Goal: Information Seeking & Learning: Learn about a topic

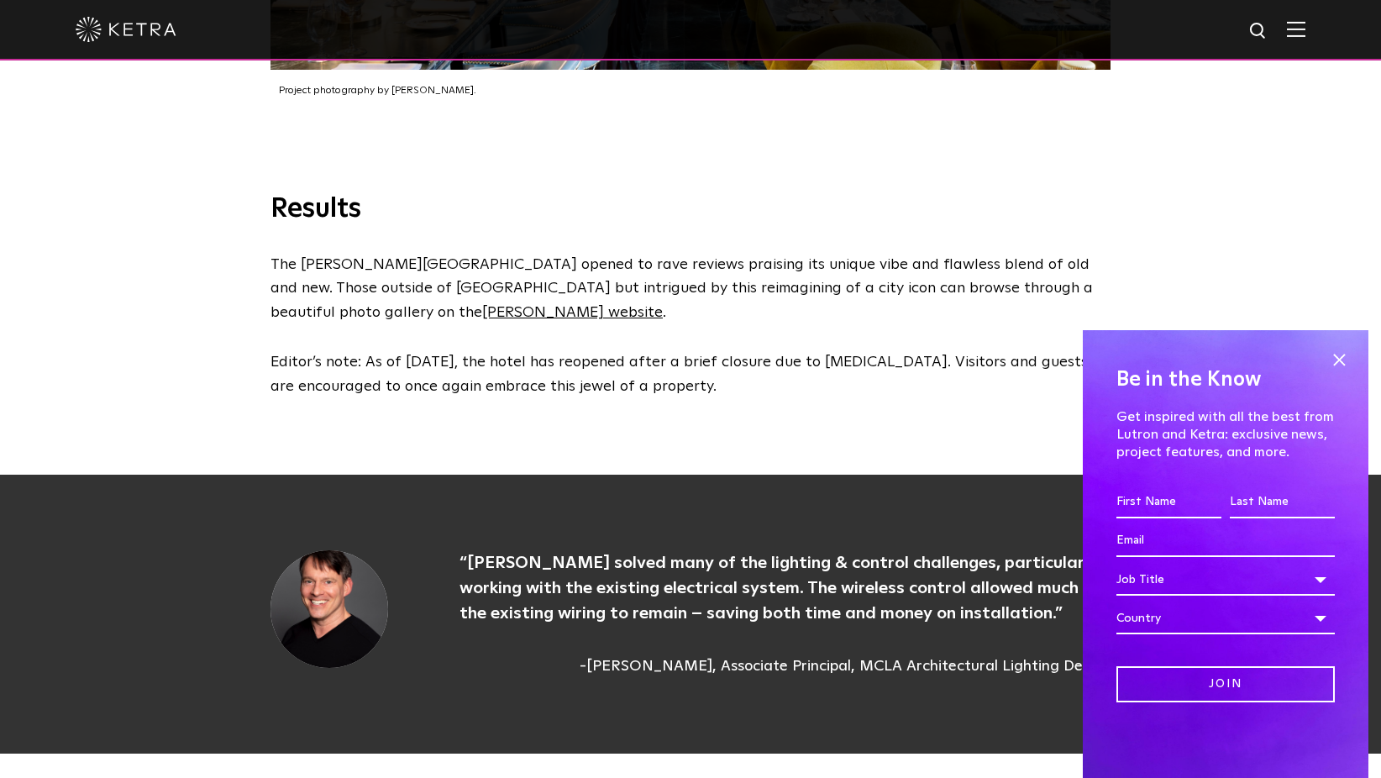
scroll to position [3947, 0]
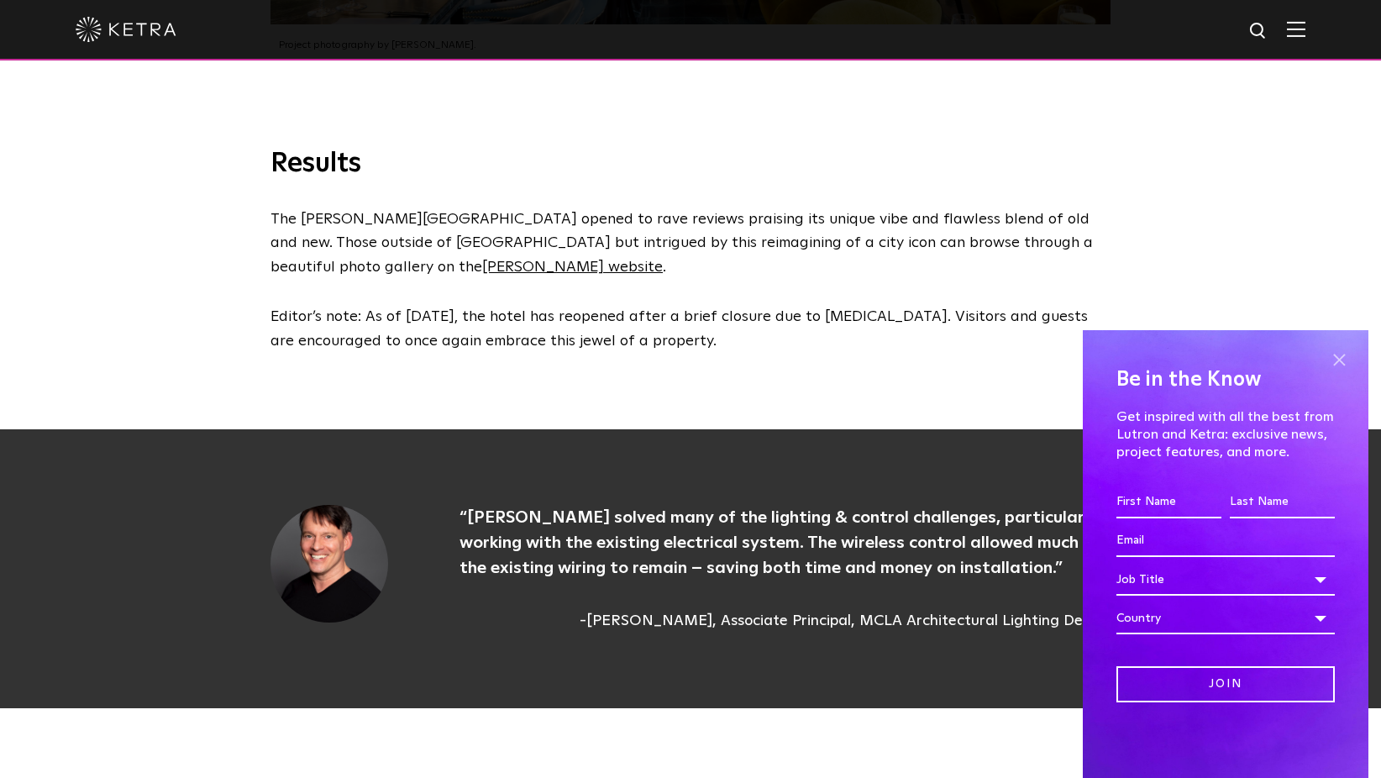
click at [1330, 366] on span at bounding box center [1338, 359] width 25 height 25
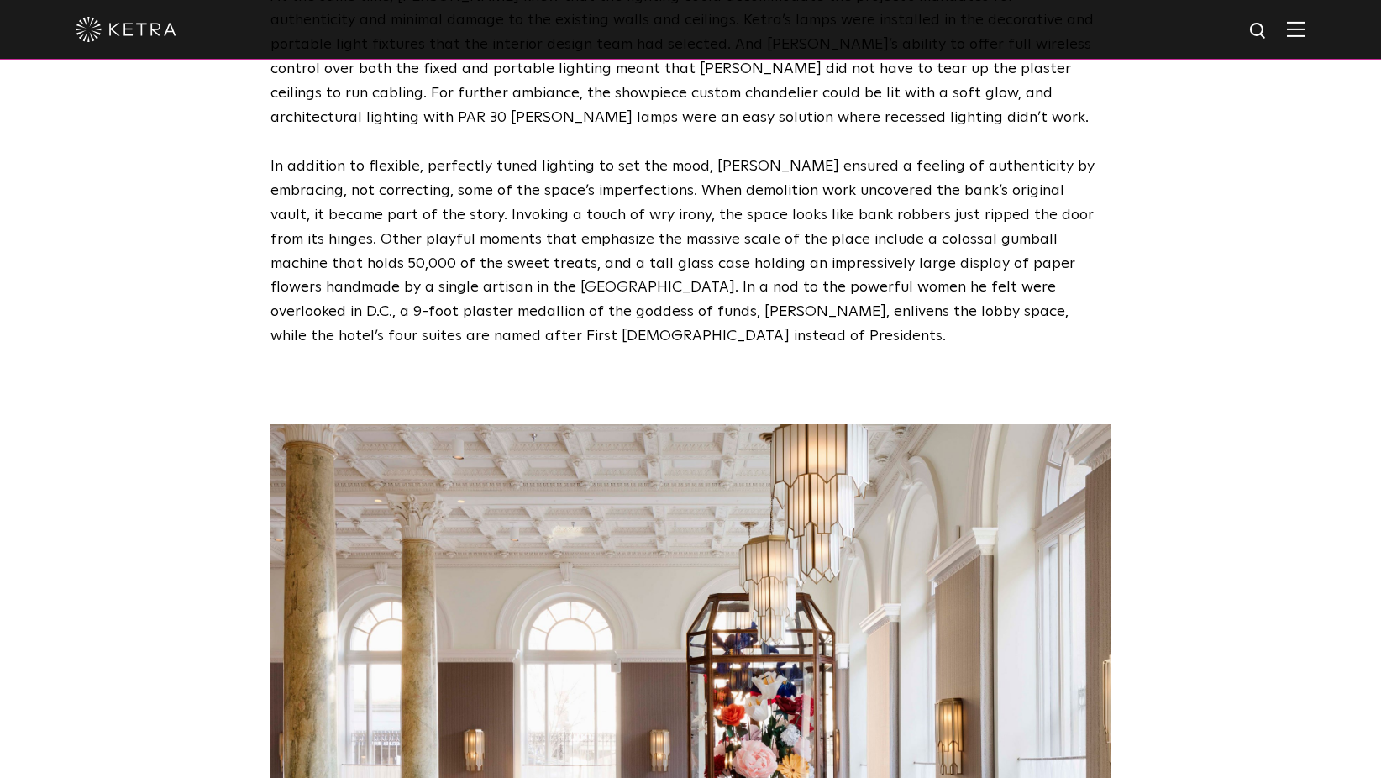
scroll to position [2940, 0]
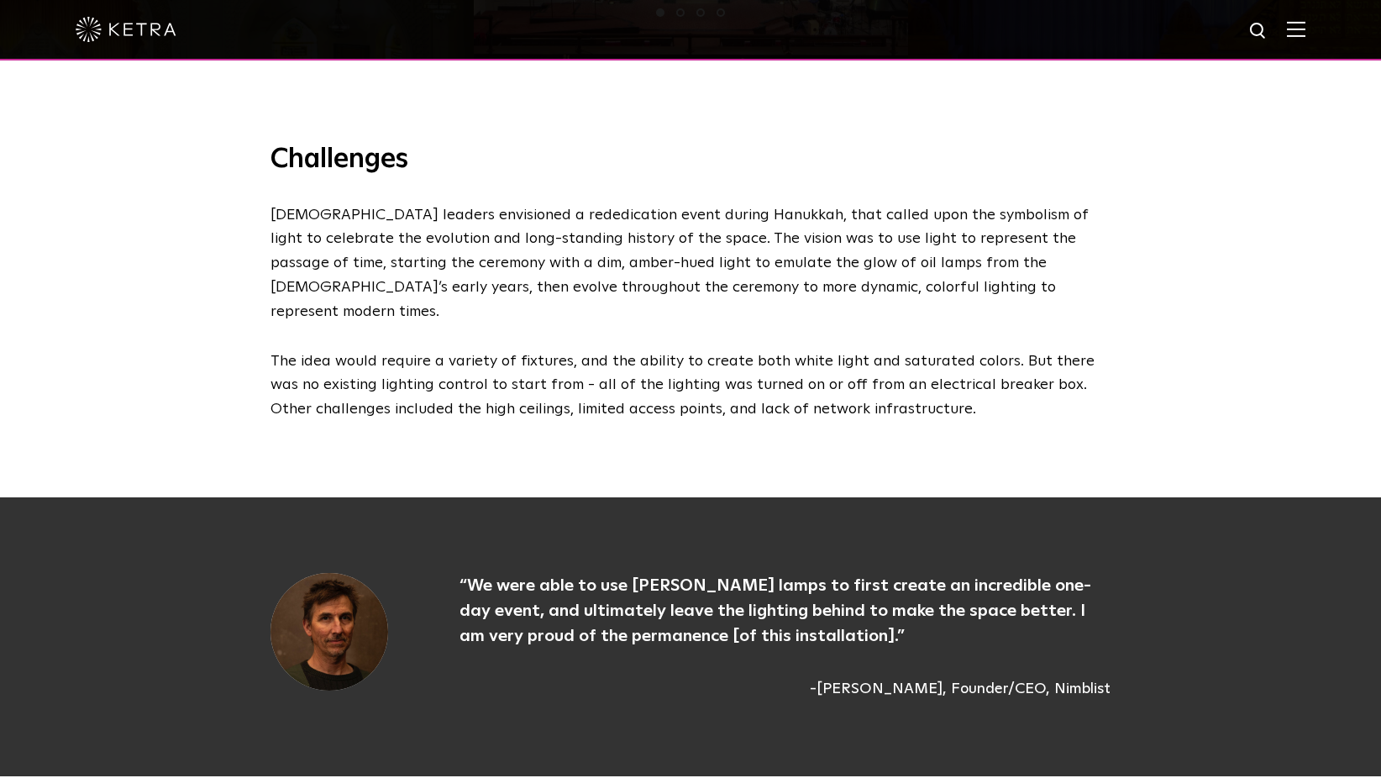
scroll to position [1596, 0]
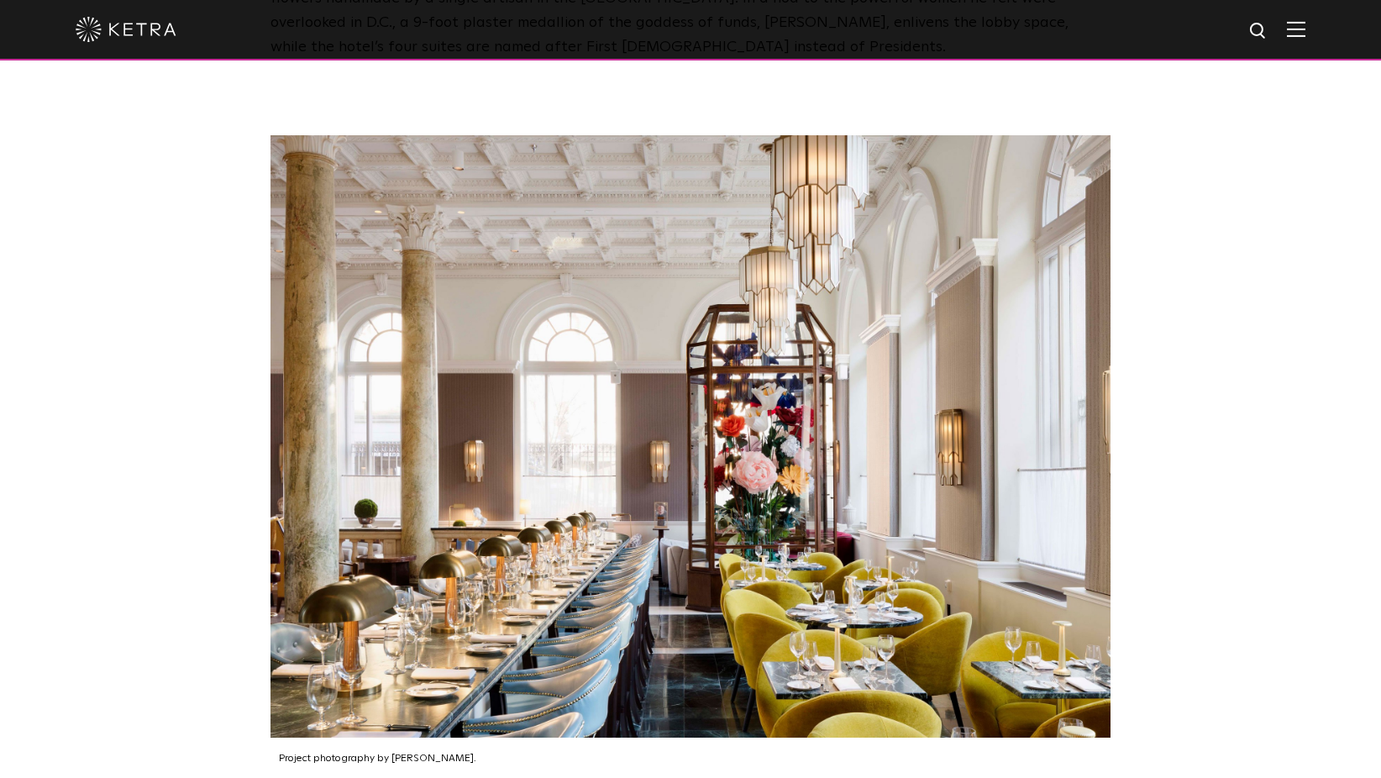
scroll to position [3108, 0]
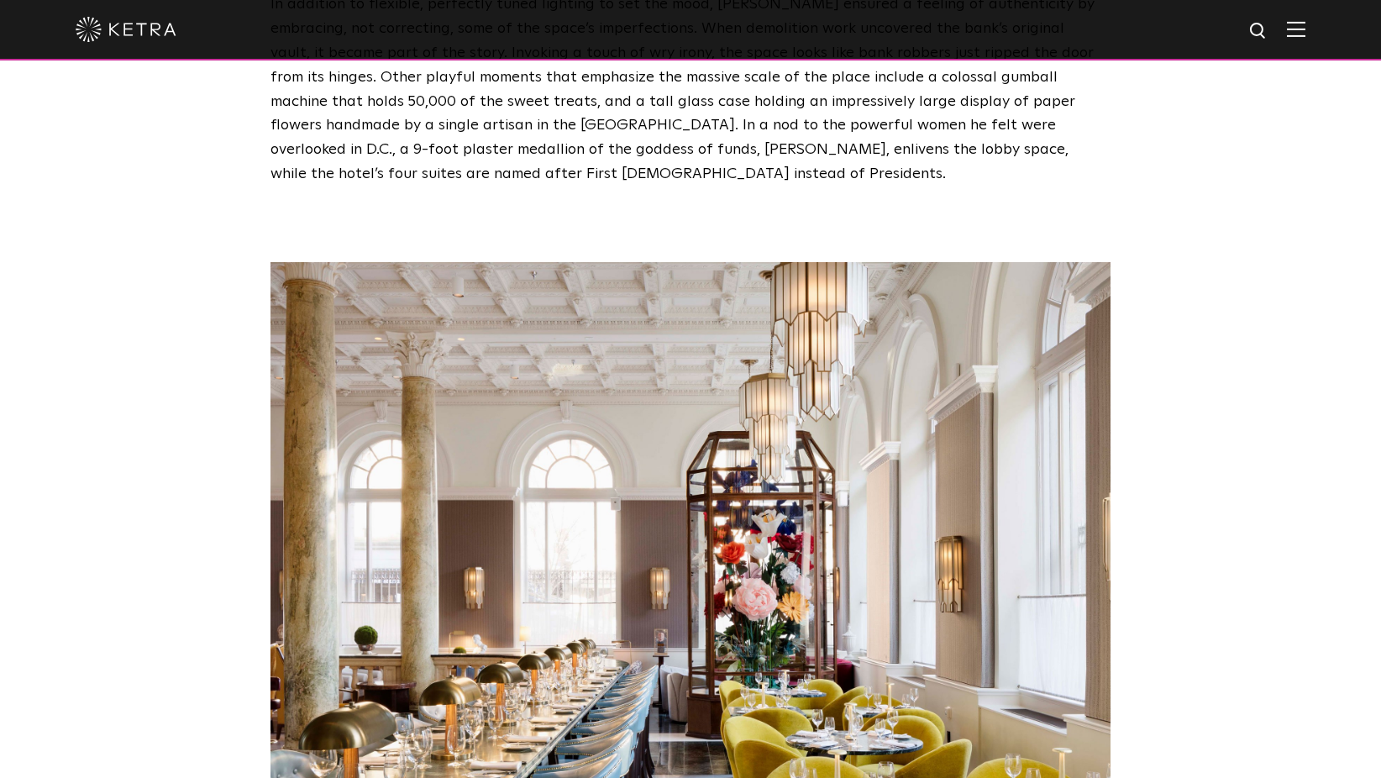
click at [1214, 418] on div "Project photography by [PERSON_NAME]." at bounding box center [690, 586] width 1381 height 800
